Goal: Information Seeking & Learning: Learn about a topic

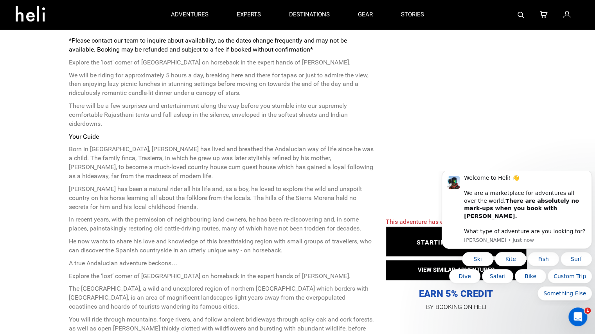
scroll to position [305, 0]
click at [157, 196] on p "[PERSON_NAME] has been a natural rider all his life and, as a boy, he loved to …" at bounding box center [221, 199] width 305 height 27
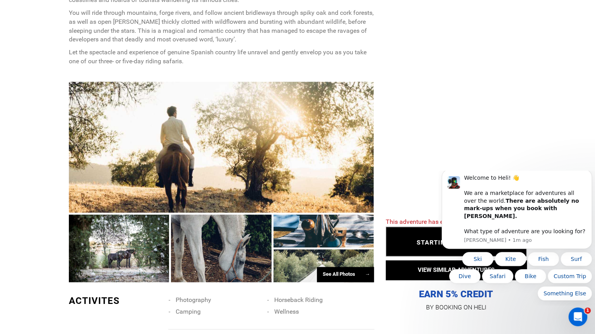
scroll to position [788, 0]
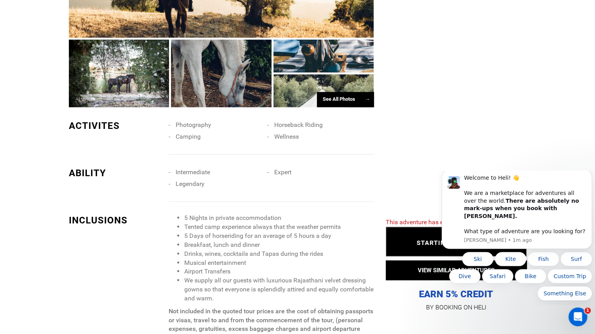
click at [229, 179] on li "Legendary" at bounding box center [217, 184] width 98 height 12
click at [192, 179] on li "Legendary" at bounding box center [217, 184] width 98 height 12
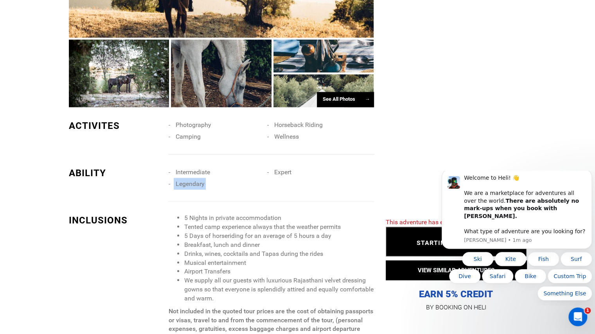
click at [192, 179] on li "Legendary" at bounding box center [217, 184] width 98 height 12
click at [191, 168] on li "Intermediate" at bounding box center [217, 172] width 98 height 12
click at [191, 170] on span "Intermediate" at bounding box center [192, 171] width 34 height 7
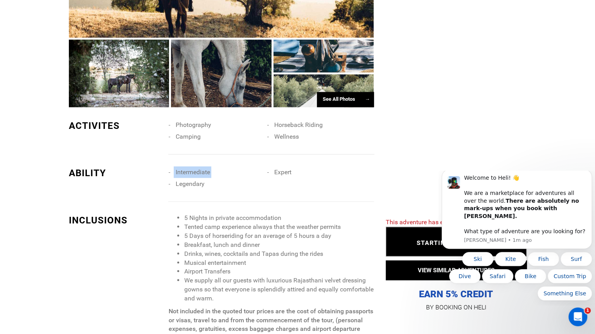
click at [191, 170] on span "Intermediate" at bounding box center [192, 171] width 34 height 7
click at [188, 186] on span "Legendary" at bounding box center [189, 183] width 29 height 7
click at [210, 209] on div "INCLUSIONS 5 Nights in private accommodation Tented camp experience always that…" at bounding box center [221, 280] width 305 height 157
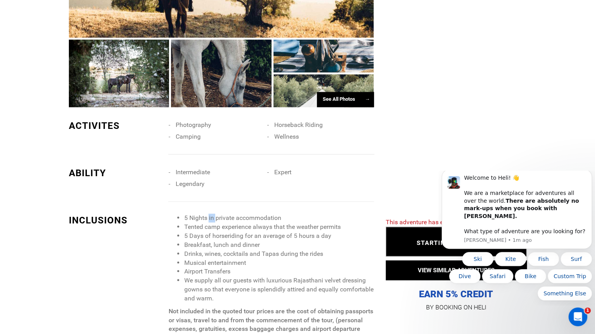
click at [210, 209] on div "INCLUSIONS 5 Nights in private accommodation Tented camp experience always that…" at bounding box center [221, 280] width 305 height 157
click at [213, 229] on li "Tented camp experience always that the weather permits" at bounding box center [279, 226] width 190 height 9
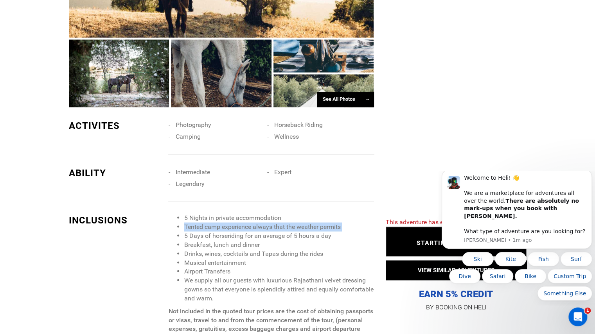
click at [213, 229] on li "Tented camp experience always that the weather permits" at bounding box center [279, 226] width 190 height 9
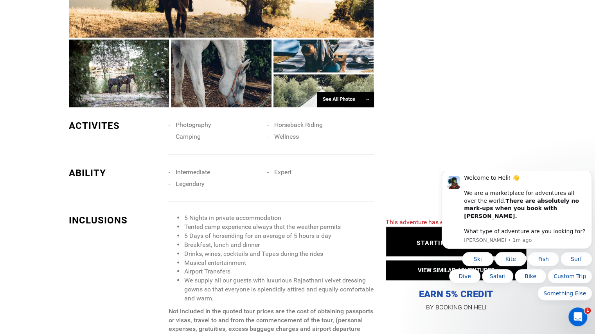
click at [214, 233] on li "5 Days of horseriding for an average of 5 hours a day" at bounding box center [279, 235] width 190 height 9
click at [215, 244] on li "Breakfast, lunch and dinner" at bounding box center [279, 244] width 190 height 9
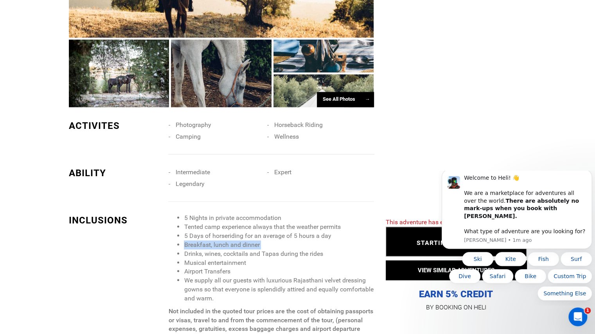
click at [215, 244] on li "Breakfast, lunch and dinner" at bounding box center [279, 244] width 190 height 9
click at [216, 250] on li "Drinks, wines, cocktails and Tapas during the rides" at bounding box center [279, 253] width 190 height 9
click at [216, 267] on li "Airport Transfers" at bounding box center [279, 271] width 190 height 9
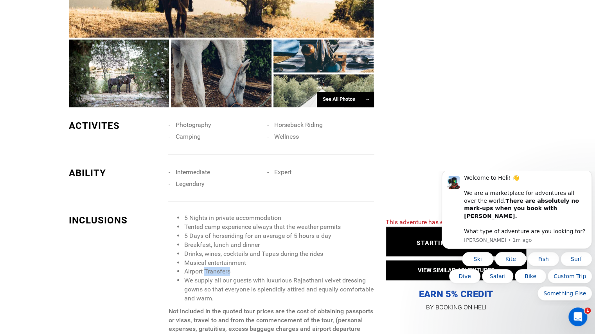
click at [216, 267] on li "Airport Transfers" at bounding box center [279, 271] width 190 height 9
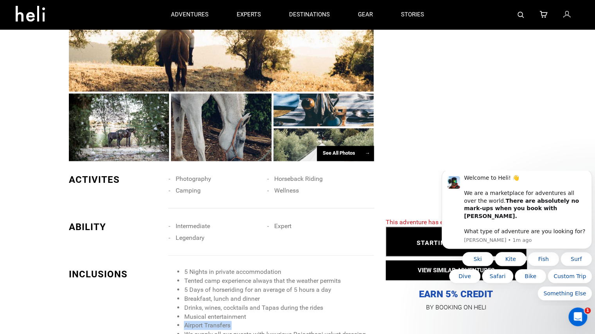
scroll to position [676, 0]
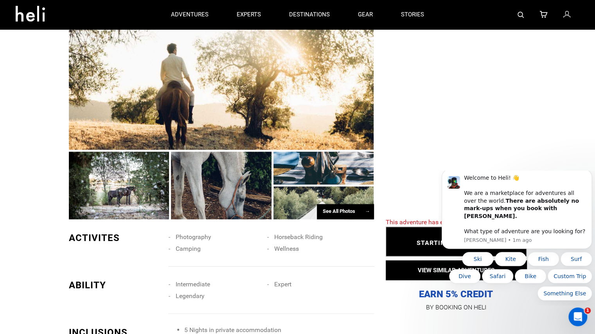
click at [348, 208] on div "See All Photos →" at bounding box center [345, 211] width 57 height 15
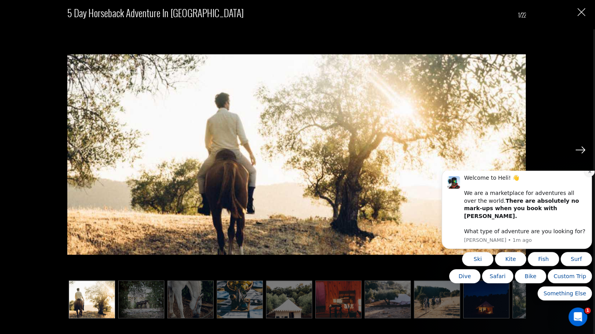
click at [587, 174] on icon "Dismiss notification" at bounding box center [589, 172] width 4 height 4
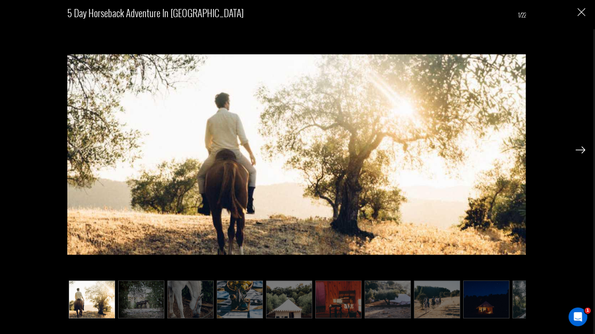
click at [585, 147] on div "5 Day Horseback Adventure in [GEOGRAPHIC_DATA] 1/22" at bounding box center [296, 167] width 593 height 334
click at [580, 149] on img at bounding box center [580, 150] width 10 height 7
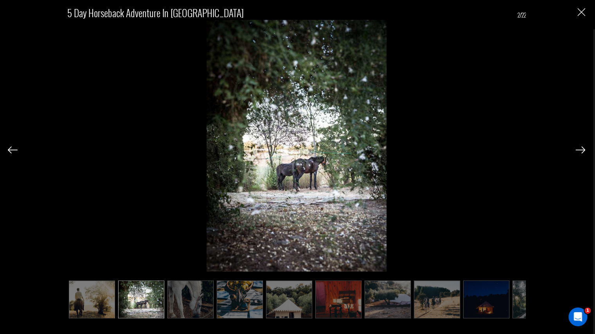
click at [580, 149] on img at bounding box center [580, 150] width 10 height 7
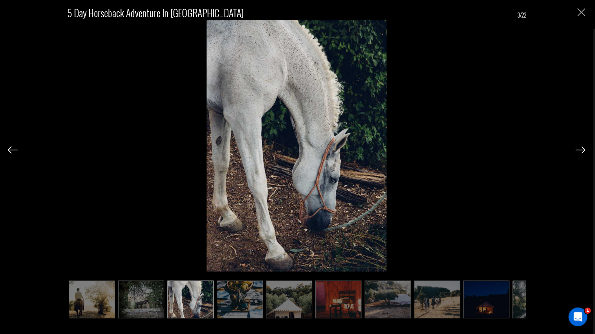
click at [580, 149] on img at bounding box center [580, 150] width 10 height 7
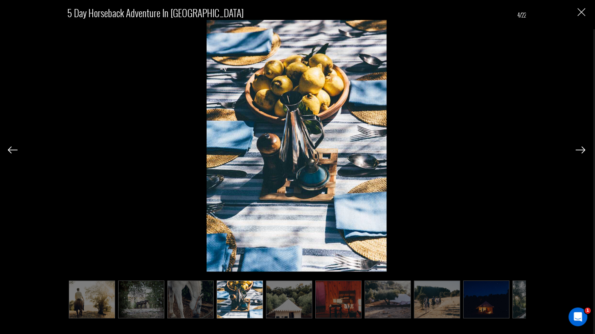
click at [580, 149] on img at bounding box center [580, 150] width 10 height 7
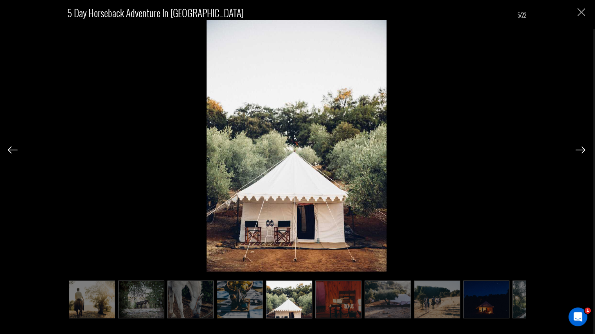
click at [580, 149] on img at bounding box center [580, 150] width 10 height 7
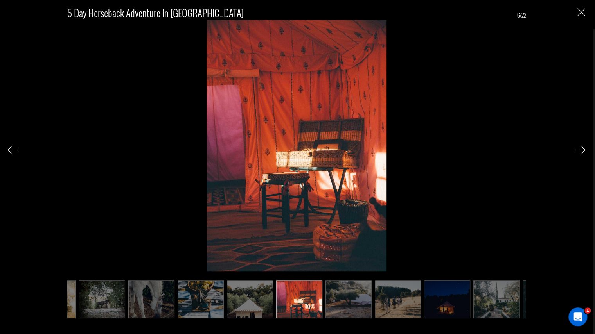
click at [580, 149] on img at bounding box center [580, 150] width 10 height 7
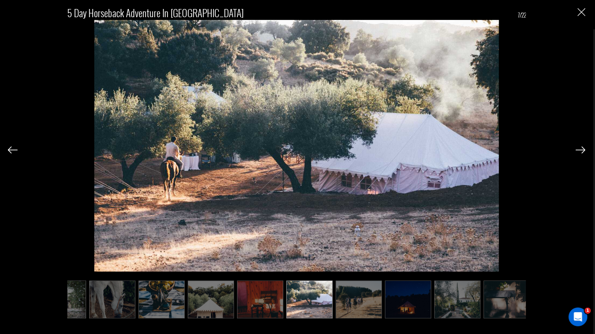
click at [580, 149] on img at bounding box center [580, 150] width 10 height 7
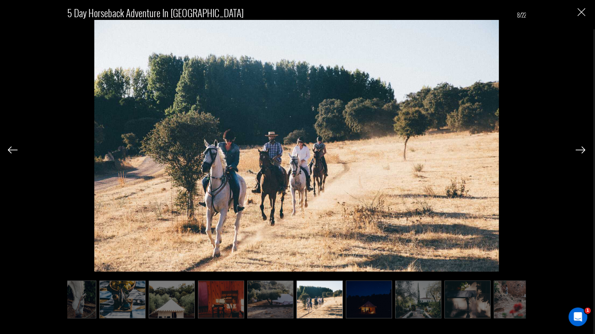
click at [580, 149] on img at bounding box center [580, 150] width 10 height 7
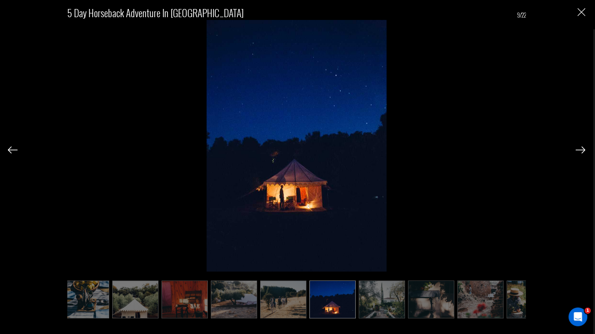
click at [580, 149] on img at bounding box center [580, 150] width 10 height 7
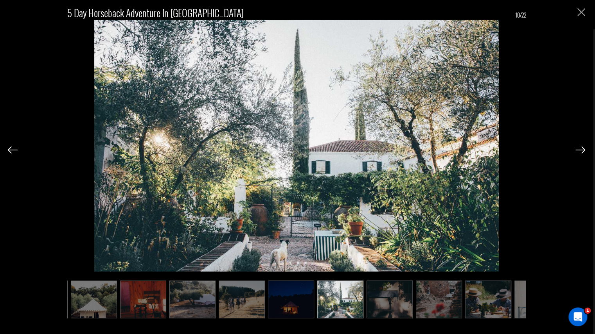
click at [580, 149] on img at bounding box center [580, 150] width 10 height 7
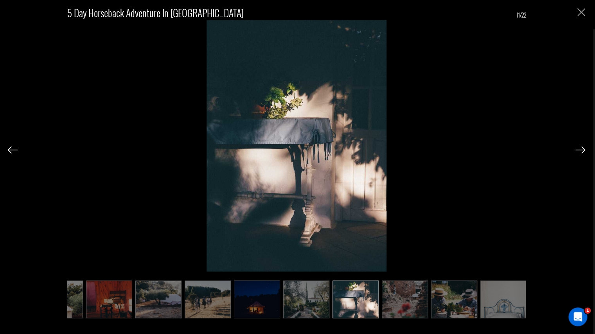
click at [580, 149] on img at bounding box center [580, 150] width 10 height 7
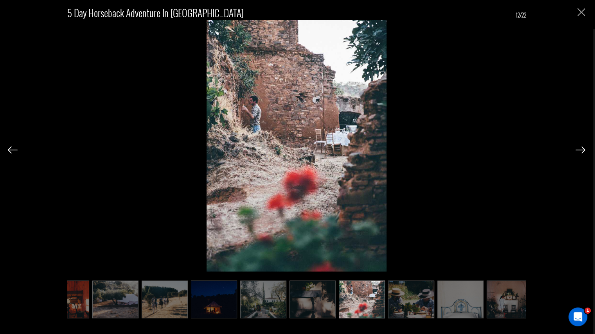
click at [580, 149] on img at bounding box center [580, 150] width 10 height 7
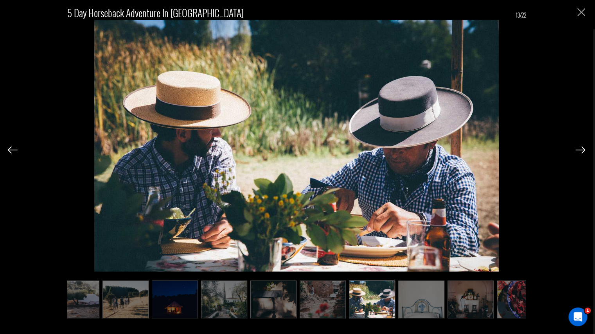
click at [580, 149] on img at bounding box center [580, 150] width 10 height 7
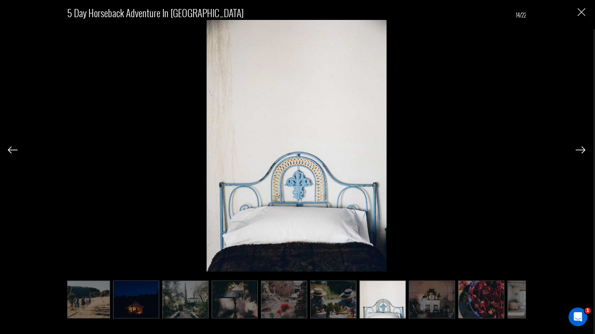
click at [580, 149] on img at bounding box center [580, 150] width 10 height 7
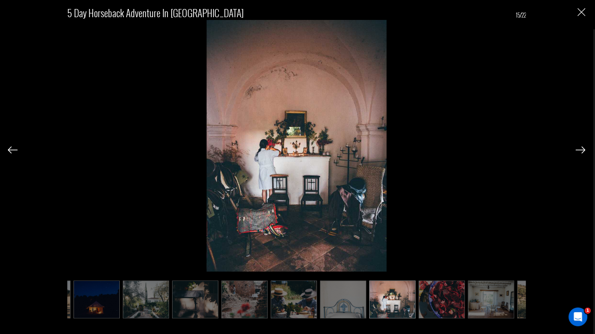
click at [580, 149] on img at bounding box center [580, 150] width 10 height 7
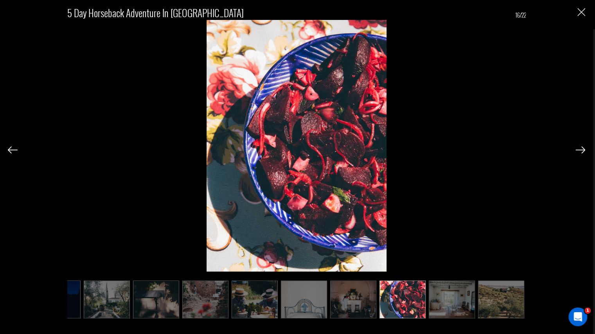
click at [580, 149] on img at bounding box center [580, 150] width 10 height 7
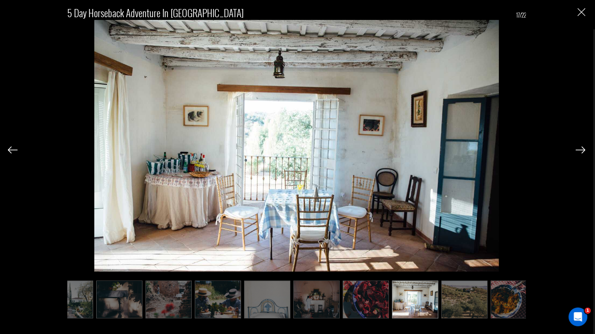
scroll to position [0, 467]
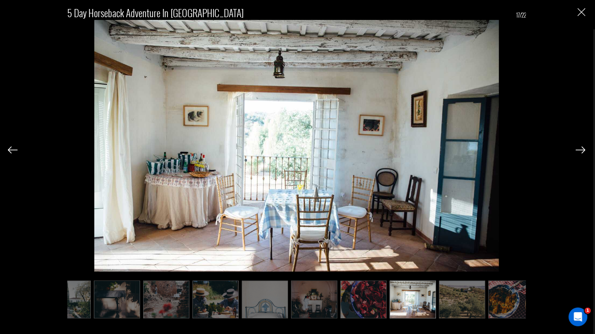
click at [580, 149] on img at bounding box center [580, 150] width 10 height 7
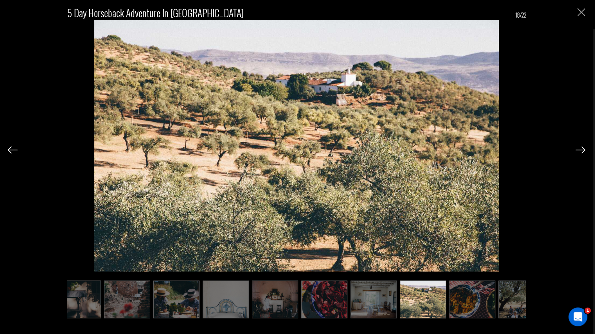
click at [580, 149] on img at bounding box center [580, 150] width 10 height 7
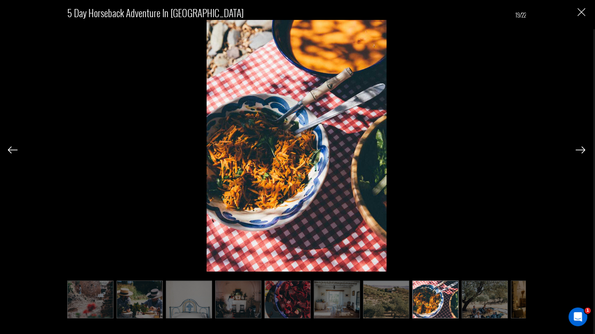
click at [580, 149] on img at bounding box center [580, 150] width 10 height 7
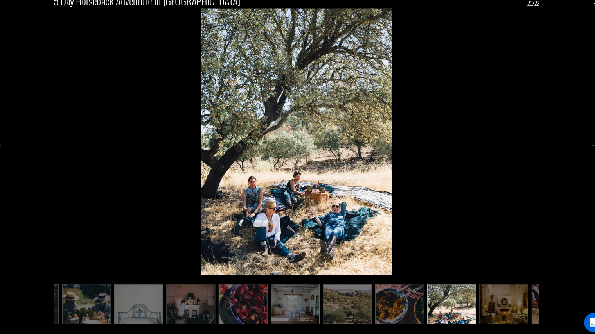
scroll to position [689, 0]
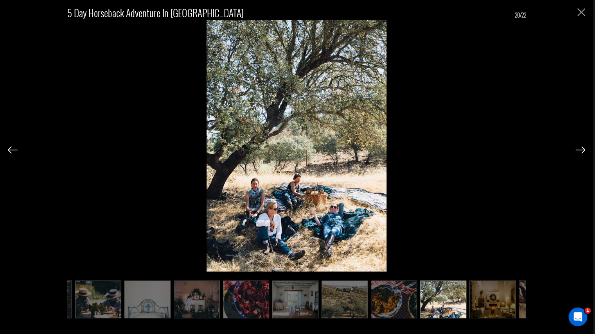
click at [578, 148] on img at bounding box center [580, 150] width 10 height 7
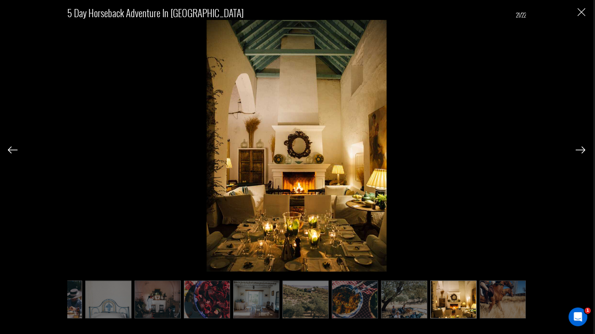
click at [578, 150] on img at bounding box center [580, 150] width 10 height 7
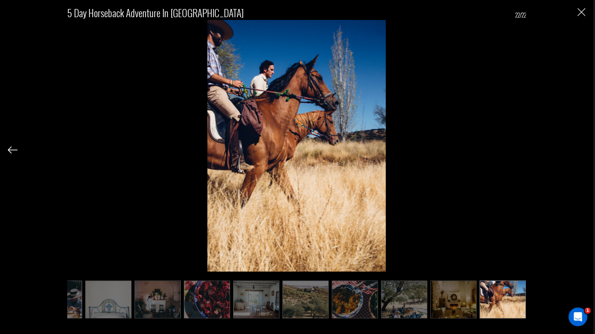
scroll to position [0, 625]
click at [578, 151] on div "5 Day Horseback Adventure in [GEOGRAPHIC_DATA] 22/22" at bounding box center [296, 158] width 577 height 317
click at [576, 157] on div "5 Day Horseback Adventure in [GEOGRAPHIC_DATA] 22/22" at bounding box center [296, 158] width 577 height 317
